Goal: Find specific page/section: Find specific page/section

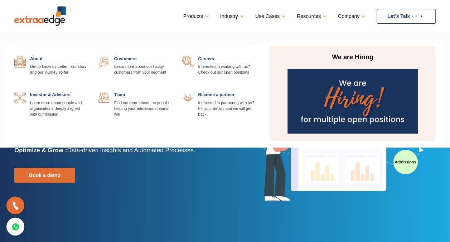
click at [172, 92] on link at bounding box center [172, 92] width 0 height 0
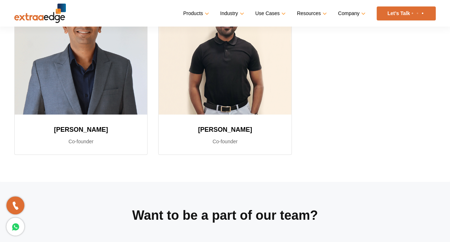
scroll to position [189, 0]
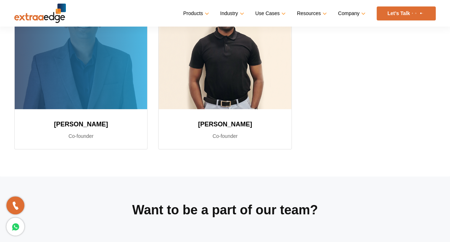
click at [80, 126] on h3 "Sushil Mundada" at bounding box center [80, 124] width 115 height 13
click at [97, 90] on div at bounding box center [81, 46] width 133 height 125
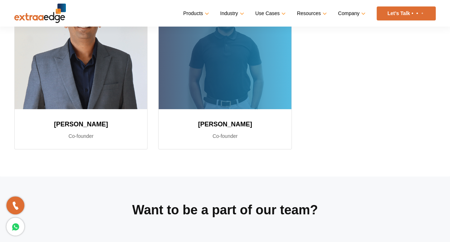
click at [230, 88] on div at bounding box center [225, 46] width 133 height 125
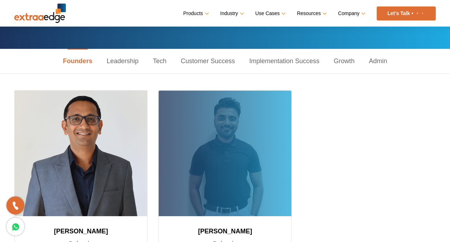
scroll to position [82, 0]
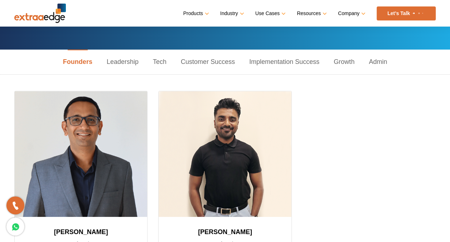
click at [132, 61] on link "Leadership" at bounding box center [123, 61] width 46 height 25
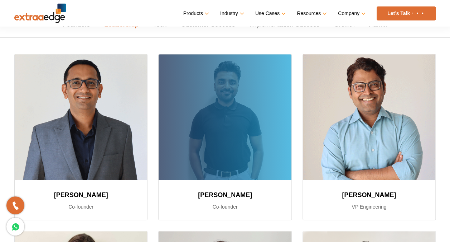
scroll to position [99, 0]
